Goal: Transaction & Acquisition: Purchase product/service

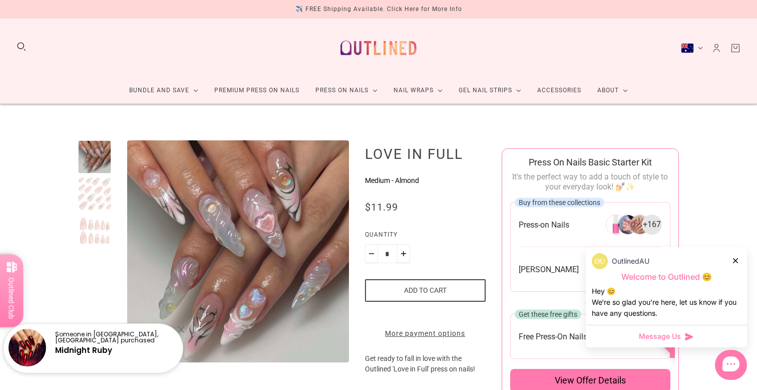
click at [734, 264] on div at bounding box center [736, 260] width 6 height 11
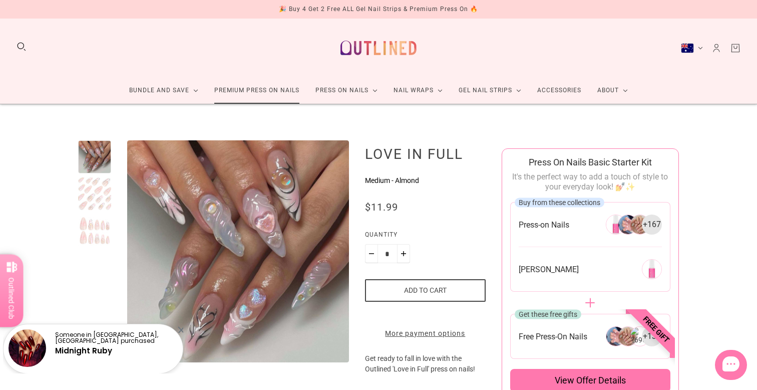
click at [277, 90] on link "Premium Press On Nails" at bounding box center [256, 90] width 101 height 27
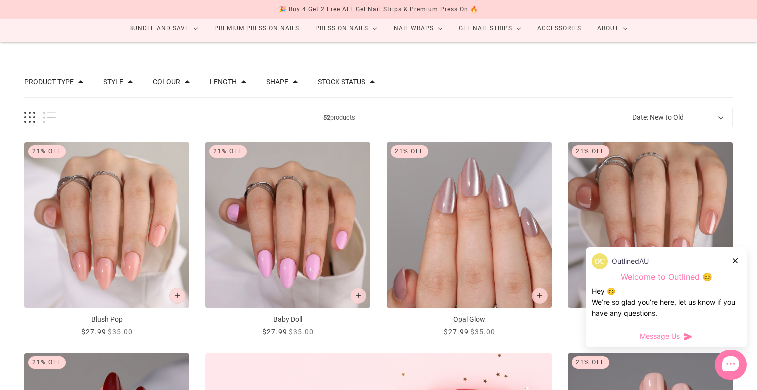
scroll to position [70, 0]
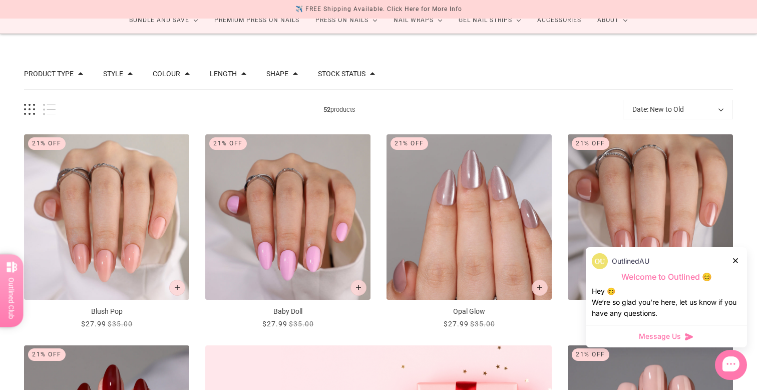
click at [737, 260] on icon at bounding box center [735, 260] width 5 height 5
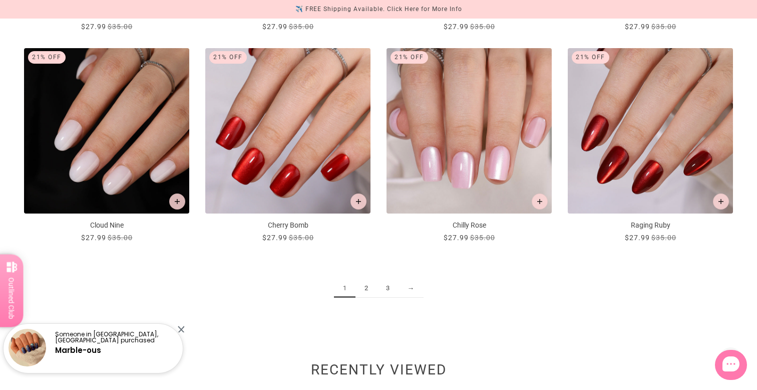
scroll to position [1211, 0]
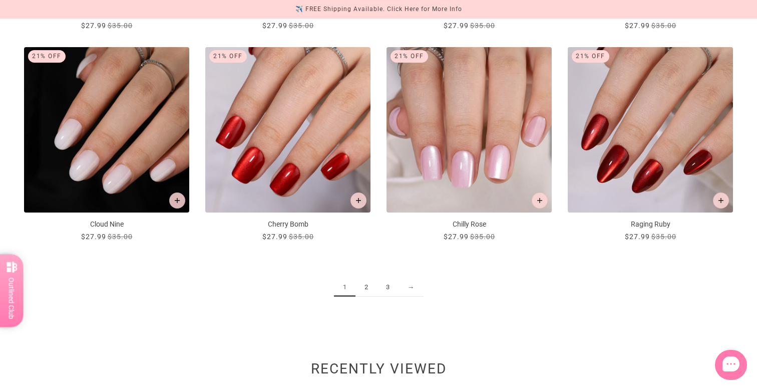
click at [370, 287] on link "2" at bounding box center [366, 287] width 22 height 19
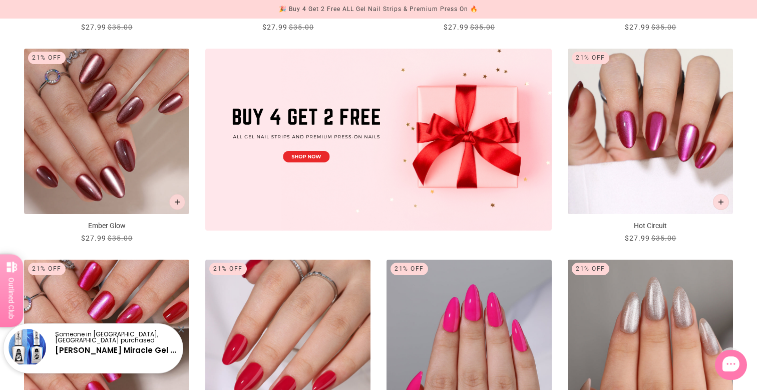
scroll to position [367, 0]
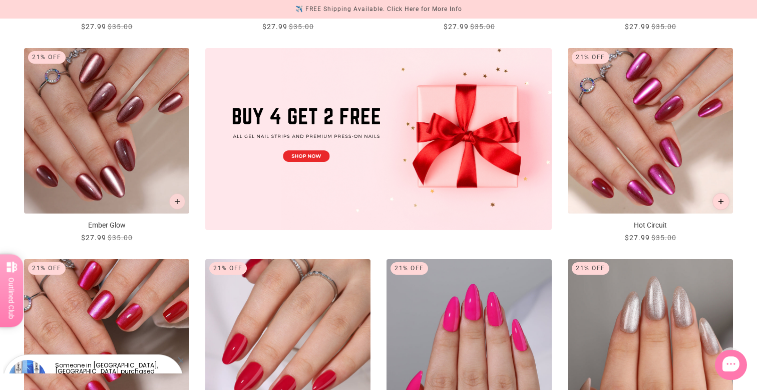
click at [723, 203] on icon "Add to cart" at bounding box center [722, 202] width 6 height 6
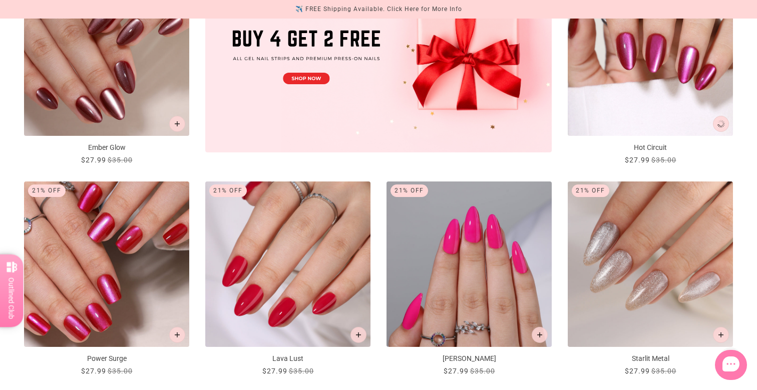
scroll to position [0, 0]
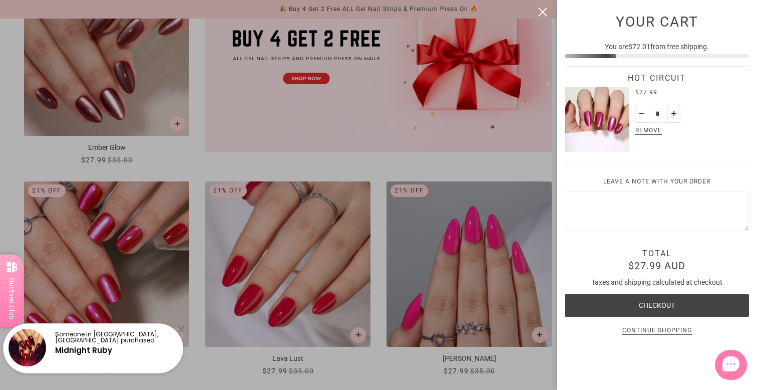
click at [485, 174] on div at bounding box center [378, 195] width 757 height 390
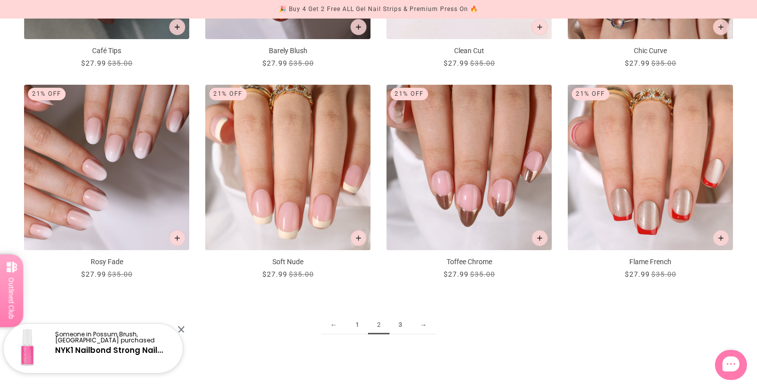
scroll to position [1177, 0]
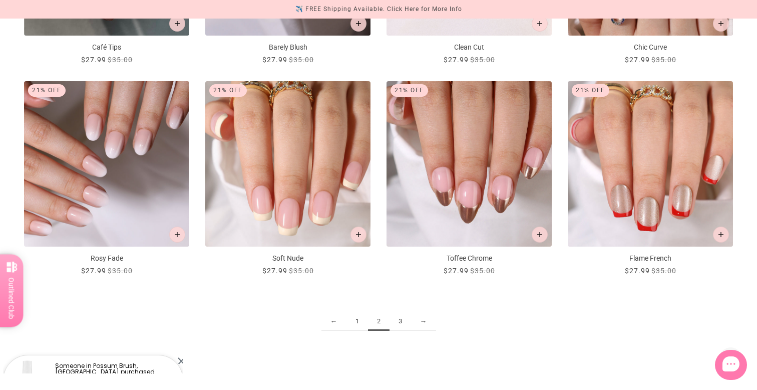
click at [400, 323] on link "3" at bounding box center [401, 321] width 22 height 19
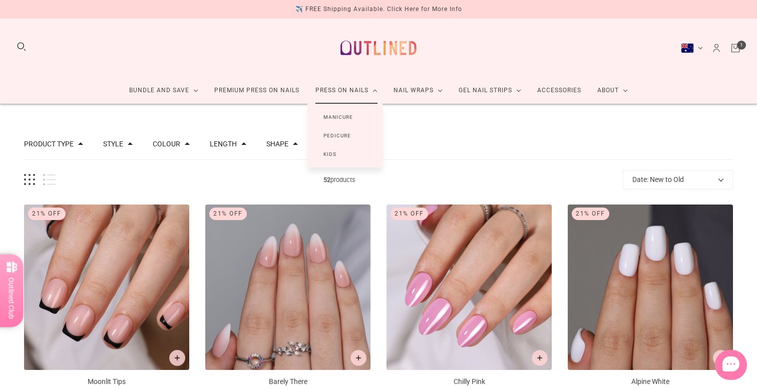
click at [354, 88] on link "Press On Nails" at bounding box center [346, 90] width 78 height 27
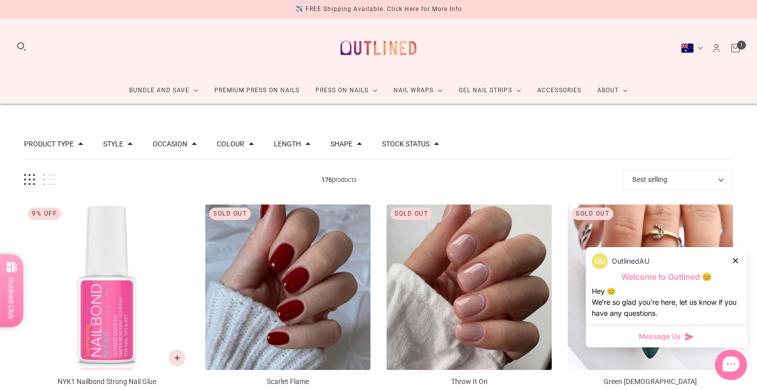
click at [430, 150] on div "Product Type Accessories 1 Press on Manicure 169 Press on Pedicure 6 Style Cat …" at bounding box center [378, 144] width 709 height 31
click at [430, 146] on button "Stock status" at bounding box center [406, 143] width 48 height 7
click at [422, 177] on span "In stock" at bounding box center [417, 177] width 25 height 8
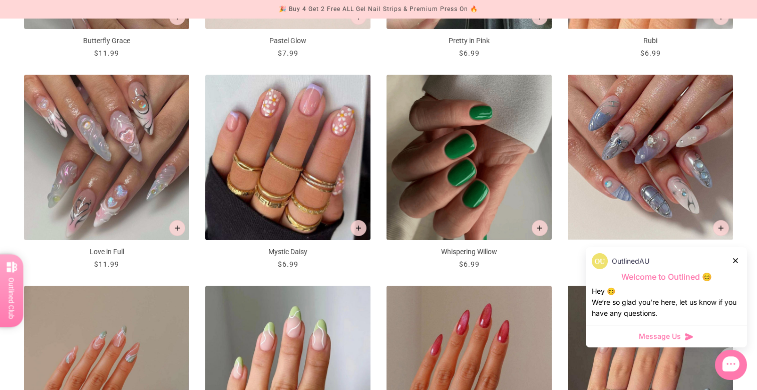
scroll to position [1016, 0]
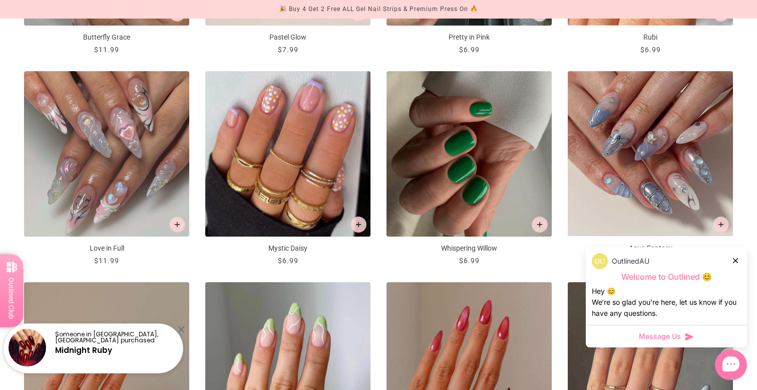
click at [734, 261] on icon at bounding box center [735, 260] width 5 height 5
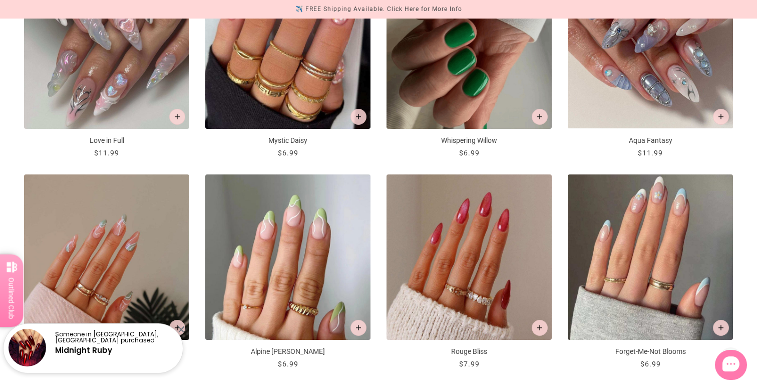
scroll to position [1125, 0]
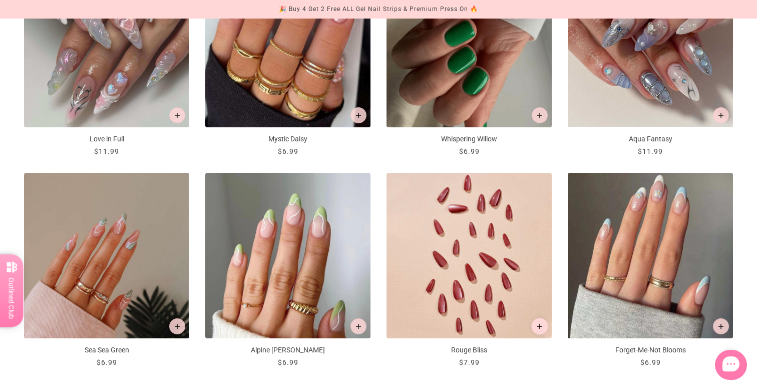
click at [538, 325] on icon "Add to cart" at bounding box center [540, 326] width 6 height 6
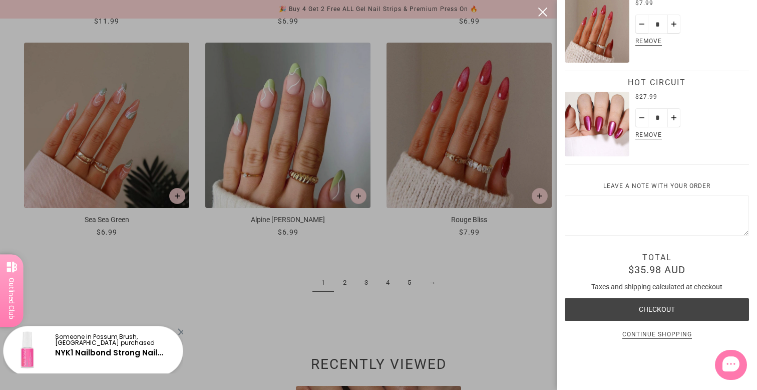
scroll to position [152, 0]
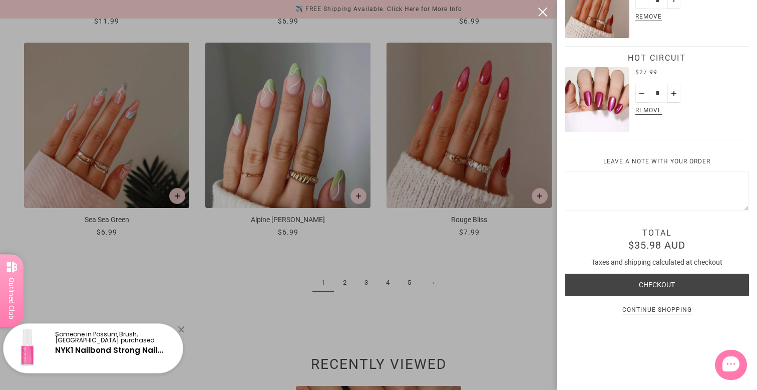
click at [509, 300] on div at bounding box center [378, 195] width 757 height 390
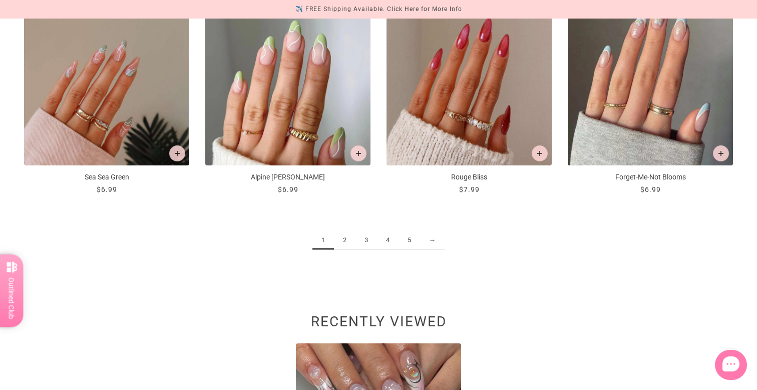
scroll to position [1304, 0]
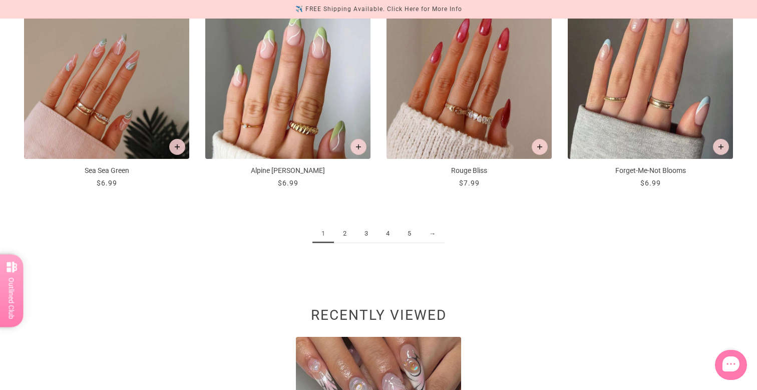
click at [347, 239] on link "2" at bounding box center [345, 233] width 22 height 19
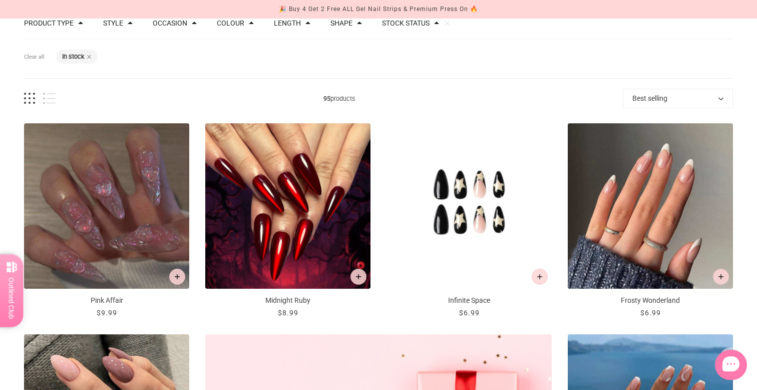
scroll to position [121, 0]
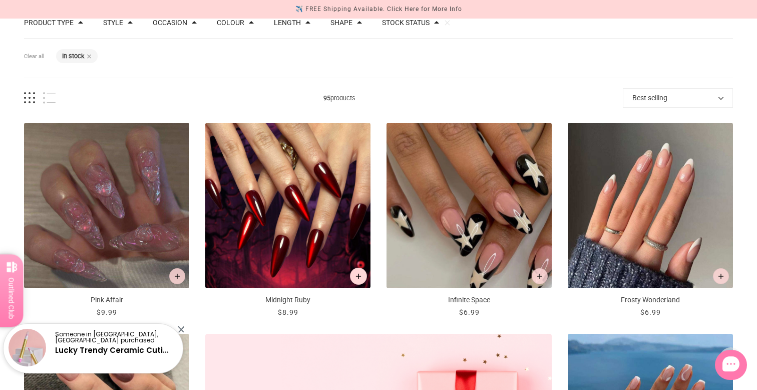
click at [359, 277] on icon "Add to cart" at bounding box center [359, 276] width 6 height 6
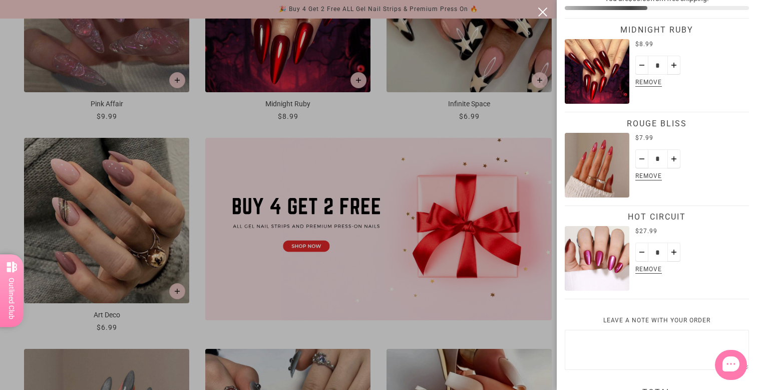
scroll to position [0, 0]
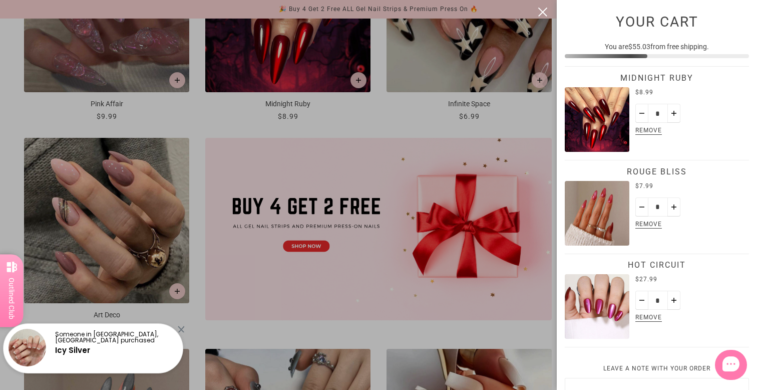
click at [516, 117] on div at bounding box center [378, 195] width 757 height 390
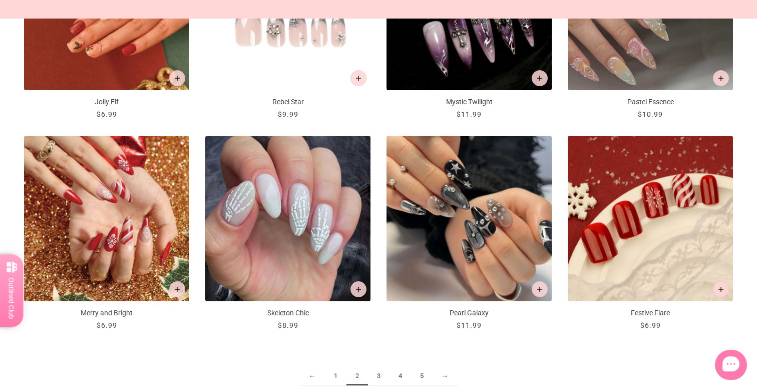
scroll to position [1164, 0]
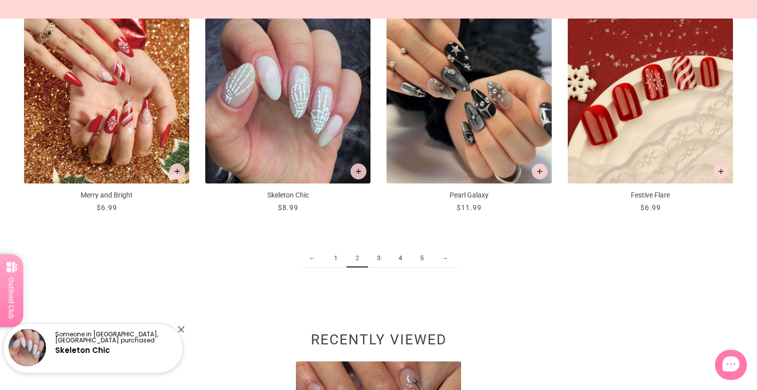
click at [376, 262] on link "3" at bounding box center [379, 258] width 22 height 19
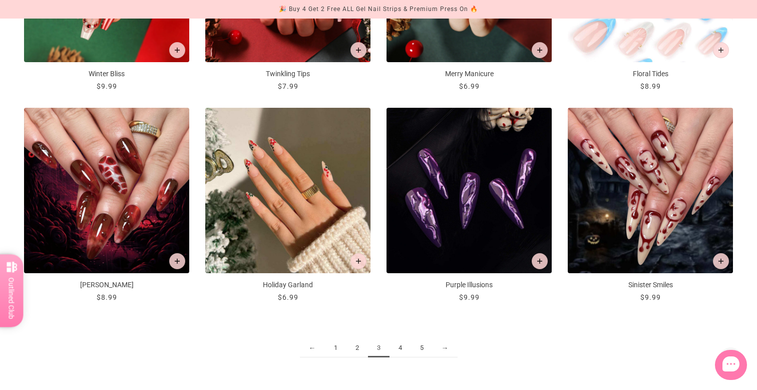
scroll to position [1198, 0]
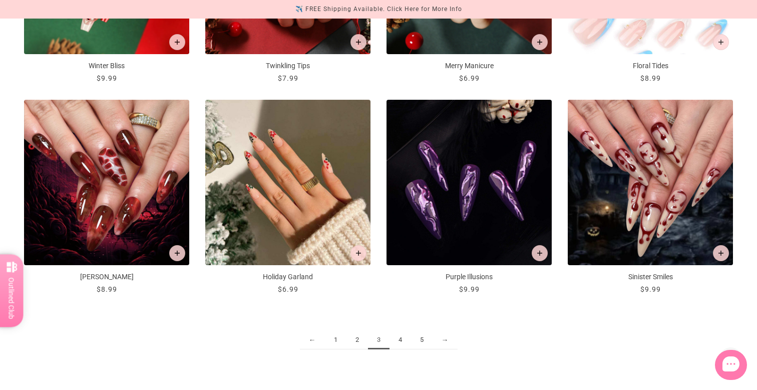
click at [400, 336] on link "4" at bounding box center [401, 339] width 22 height 19
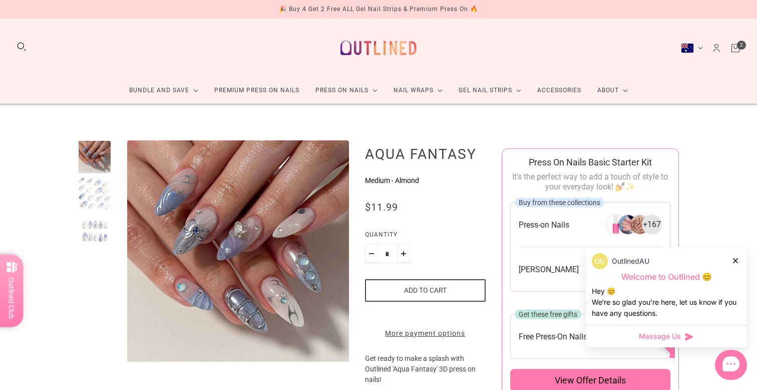
click at [734, 260] on icon at bounding box center [735, 260] width 5 height 5
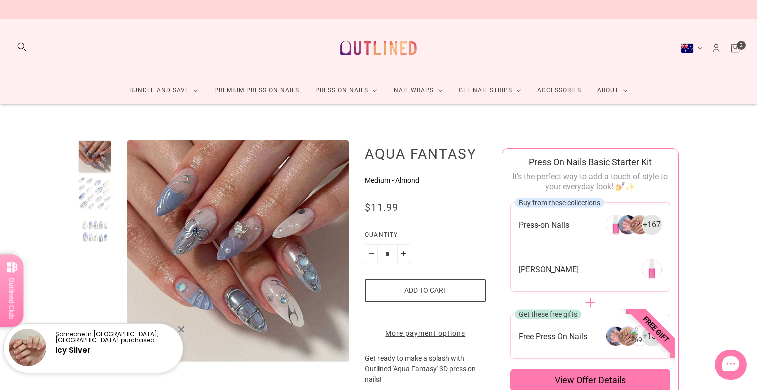
click at [93, 197] on div at bounding box center [94, 193] width 33 height 33
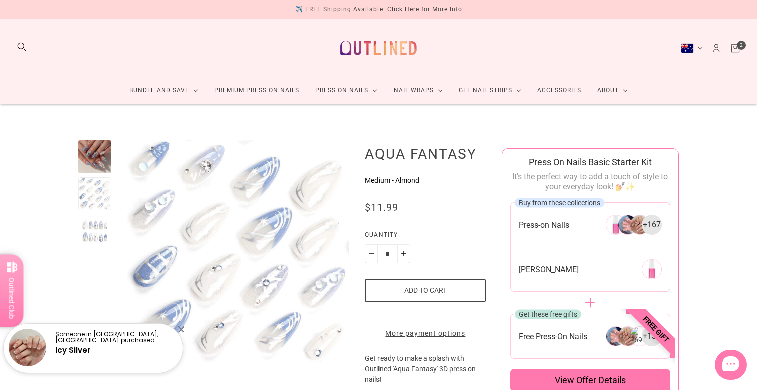
click at [92, 227] on div at bounding box center [94, 230] width 33 height 33
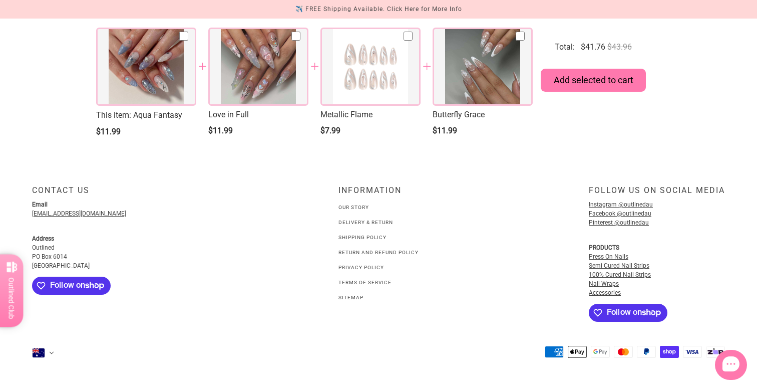
scroll to position [1391, 0]
click at [359, 210] on link "Our Story" at bounding box center [353, 207] width 31 height 6
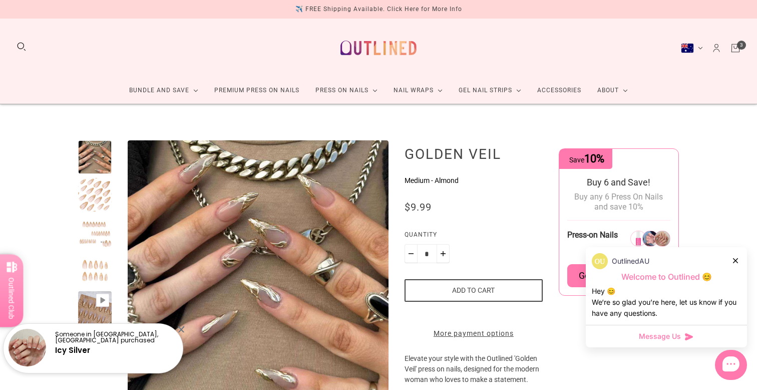
click at [98, 197] on div at bounding box center [95, 195] width 34 height 34
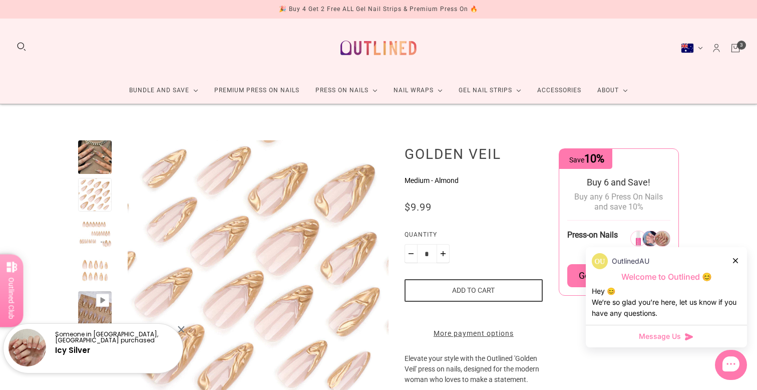
click at [92, 251] on div at bounding box center [95, 270] width 34 height 261
click at [93, 240] on div at bounding box center [95, 232] width 34 height 34
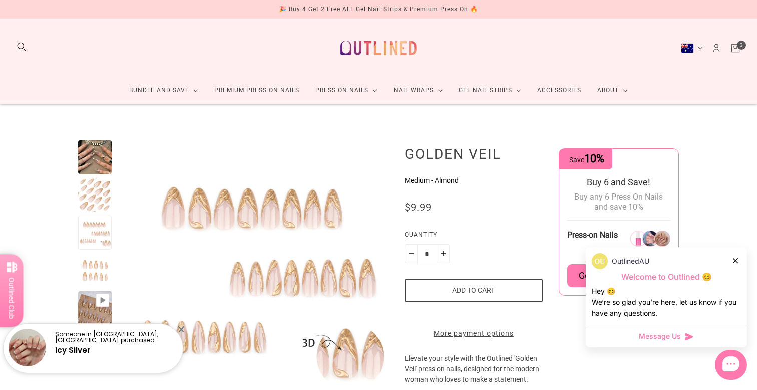
click at [90, 270] on div at bounding box center [95, 270] width 34 height 34
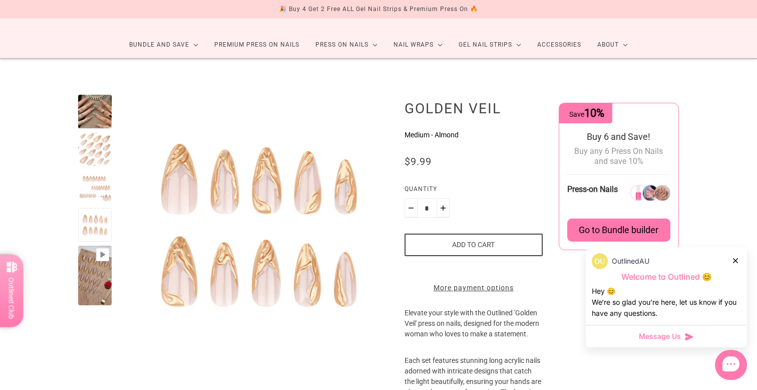
scroll to position [58, 0]
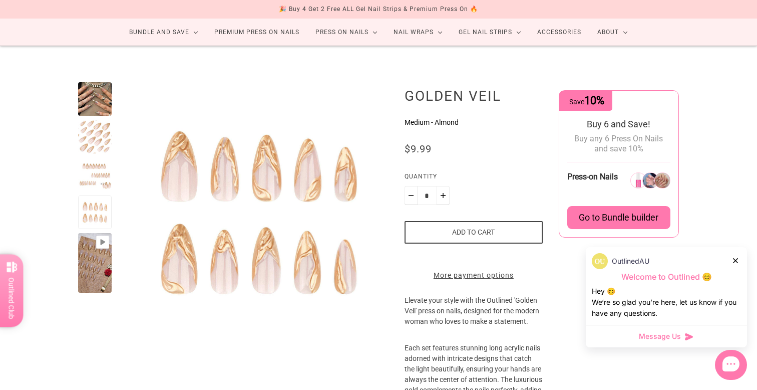
click at [90, 270] on div at bounding box center [95, 263] width 34 height 60
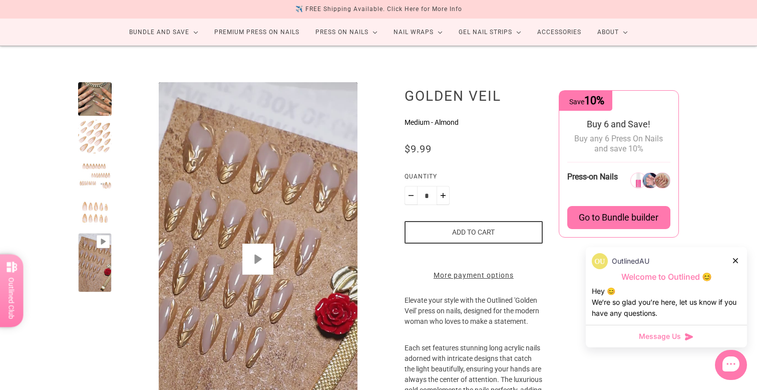
click at [265, 261] on button "Play" at bounding box center [257, 258] width 31 height 31
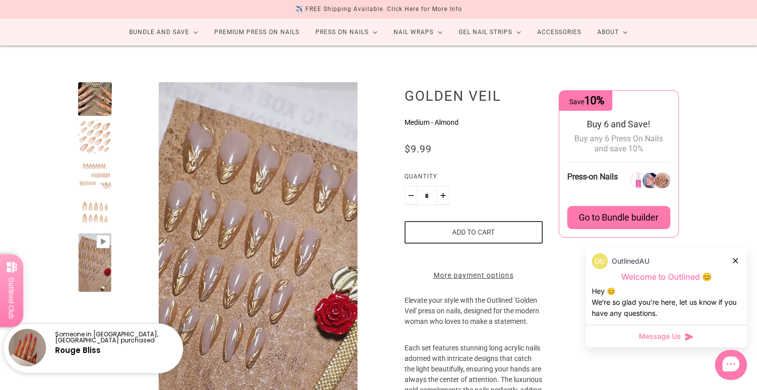
type input "*****"
click at [98, 104] on div at bounding box center [95, 99] width 34 height 34
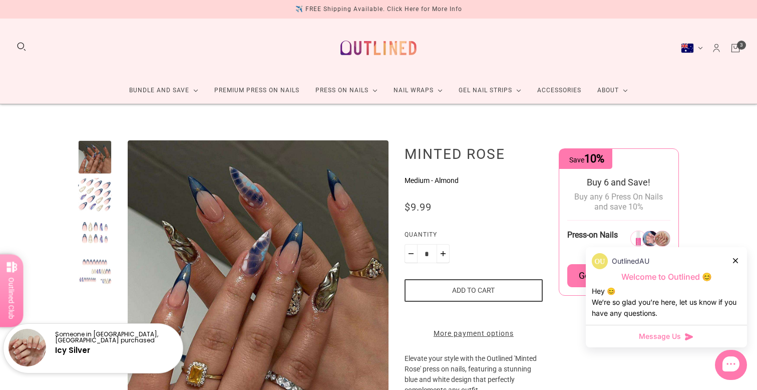
click at [87, 205] on div at bounding box center [95, 195] width 34 height 34
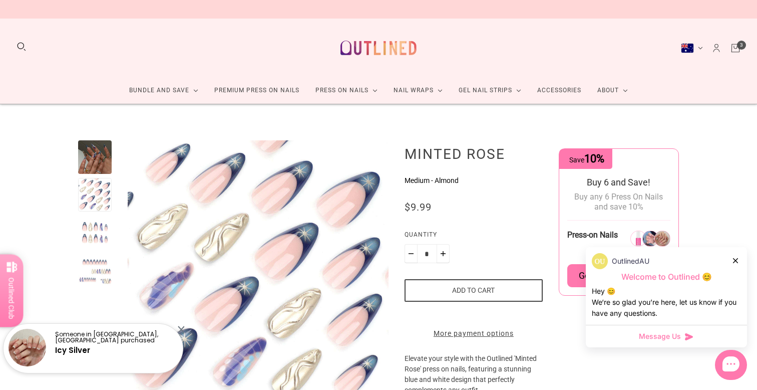
click at [88, 240] on div at bounding box center [95, 232] width 34 height 34
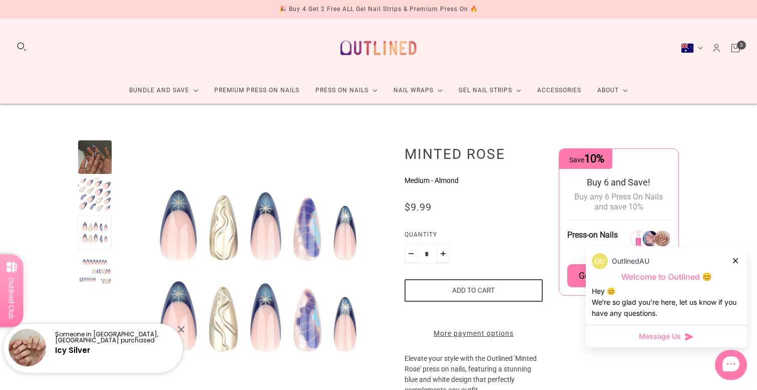
click at [87, 269] on div at bounding box center [95, 270] width 34 height 34
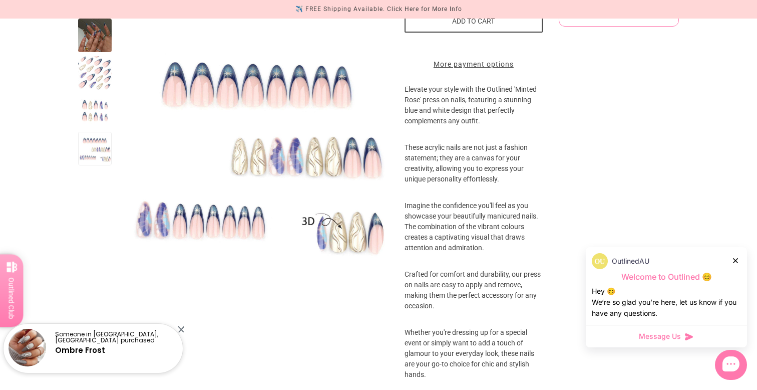
scroll to position [141, 0]
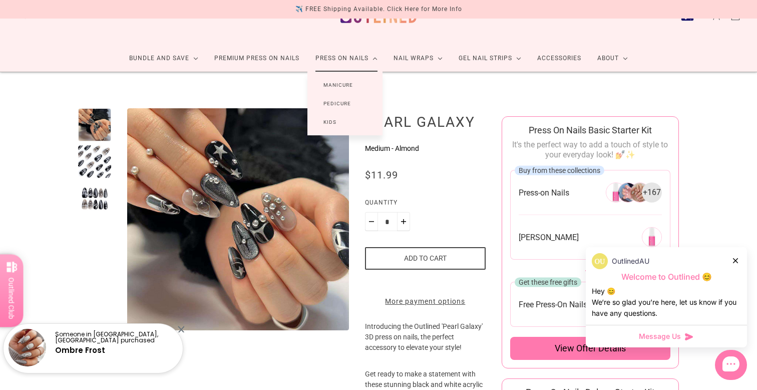
scroll to position [31, 0]
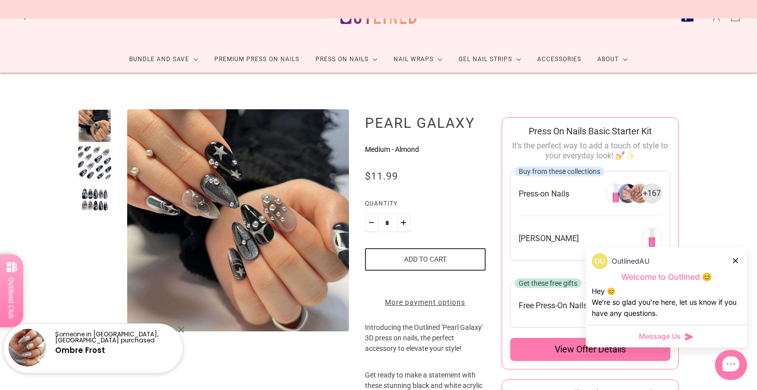
click at [89, 158] on div at bounding box center [94, 162] width 33 height 33
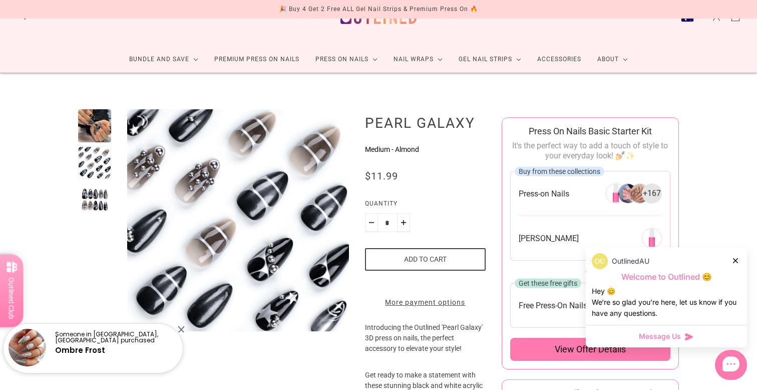
click at [95, 204] on div at bounding box center [94, 199] width 33 height 33
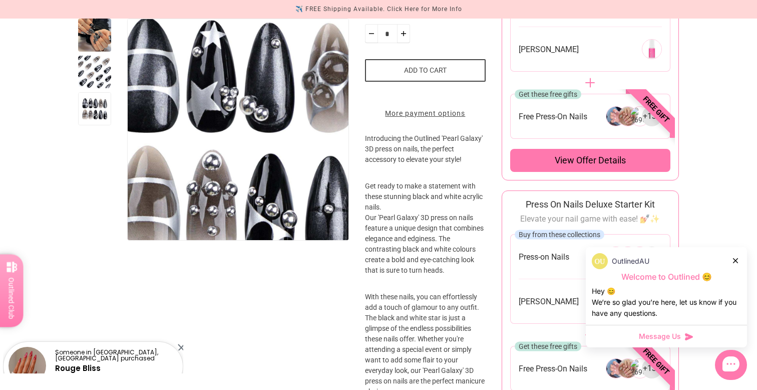
scroll to position [156, 0]
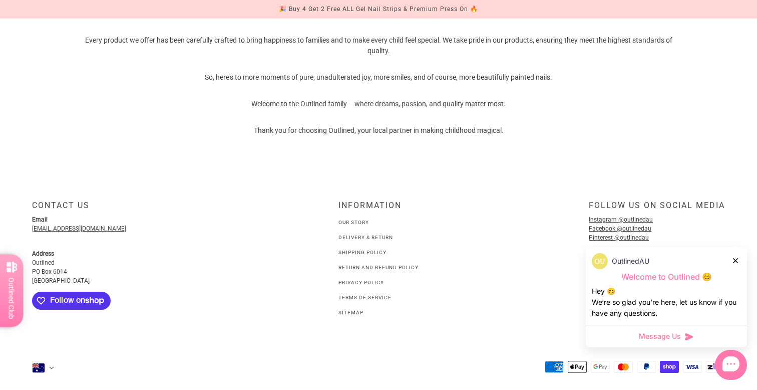
scroll to position [664, 0]
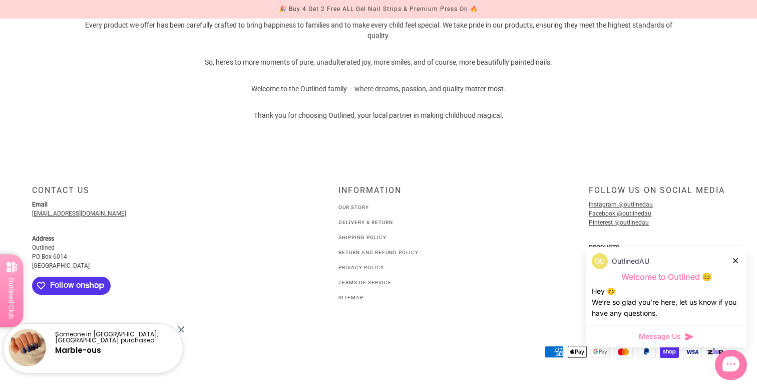
click at [606, 202] on div "Follow us on social media" at bounding box center [657, 194] width 136 height 18
click at [606, 206] on link "Instagram @outlinedau" at bounding box center [621, 204] width 64 height 7
